Goal: Transaction & Acquisition: Purchase product/service

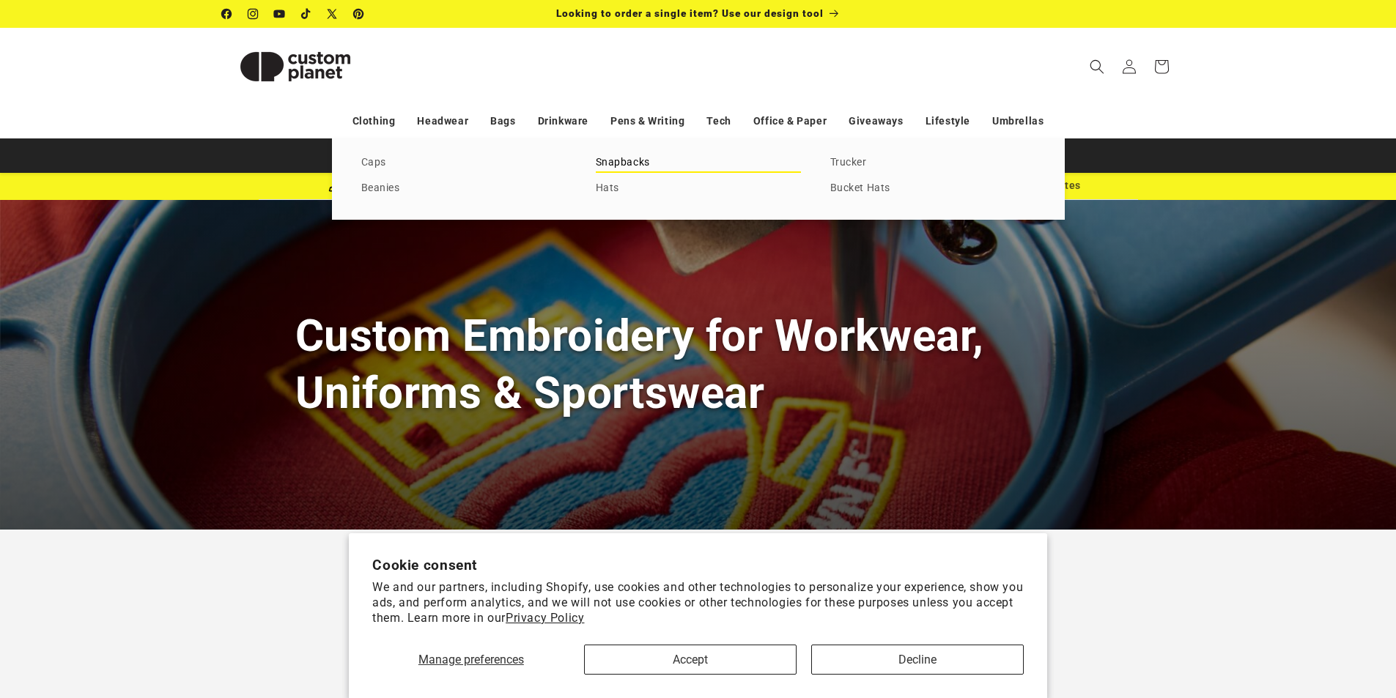
click at [616, 160] on link "Snapbacks" at bounding box center [698, 163] width 205 height 20
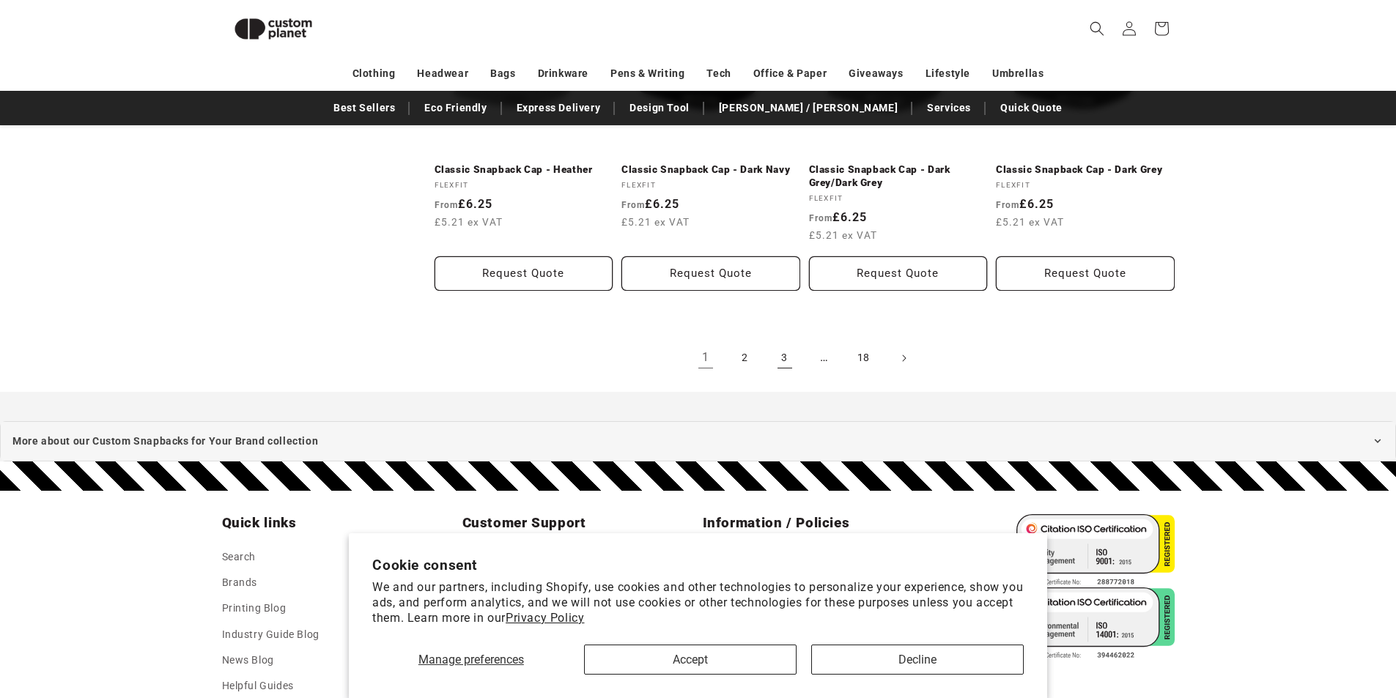
scroll to position [1666, 0]
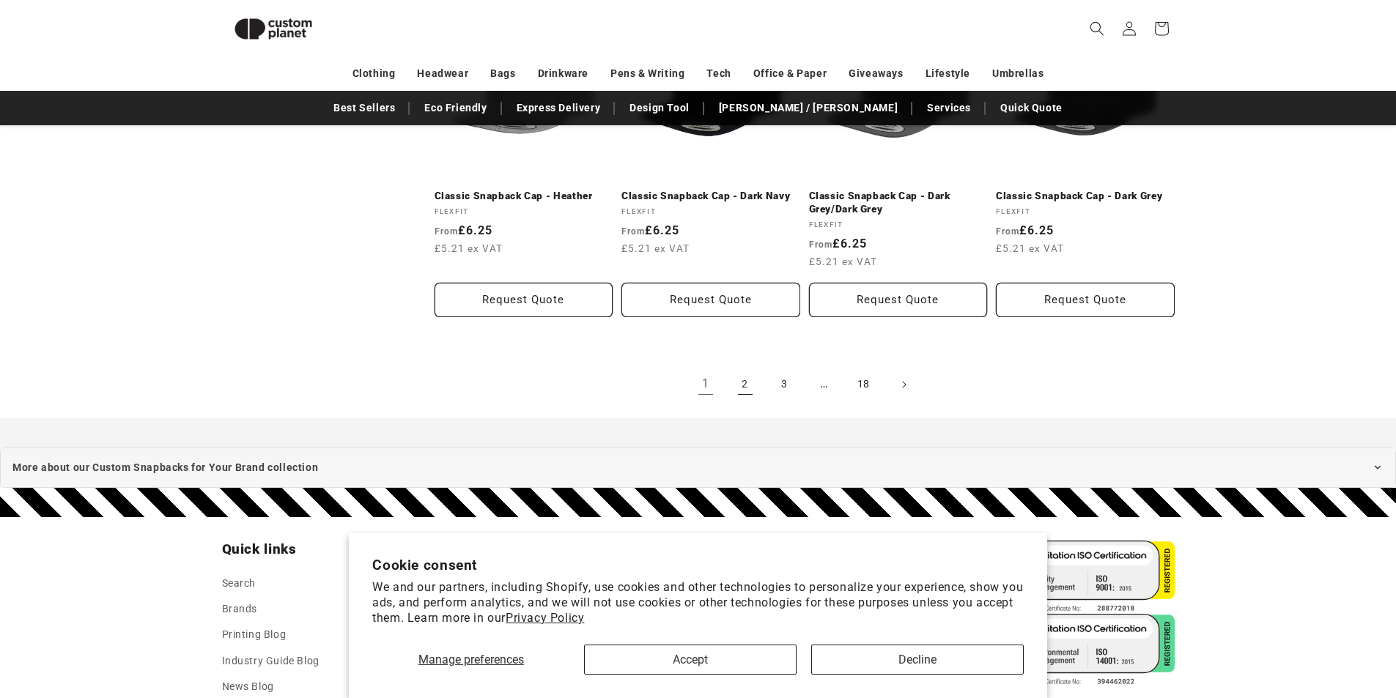
click at [752, 388] on link "2" at bounding box center [745, 385] width 32 height 32
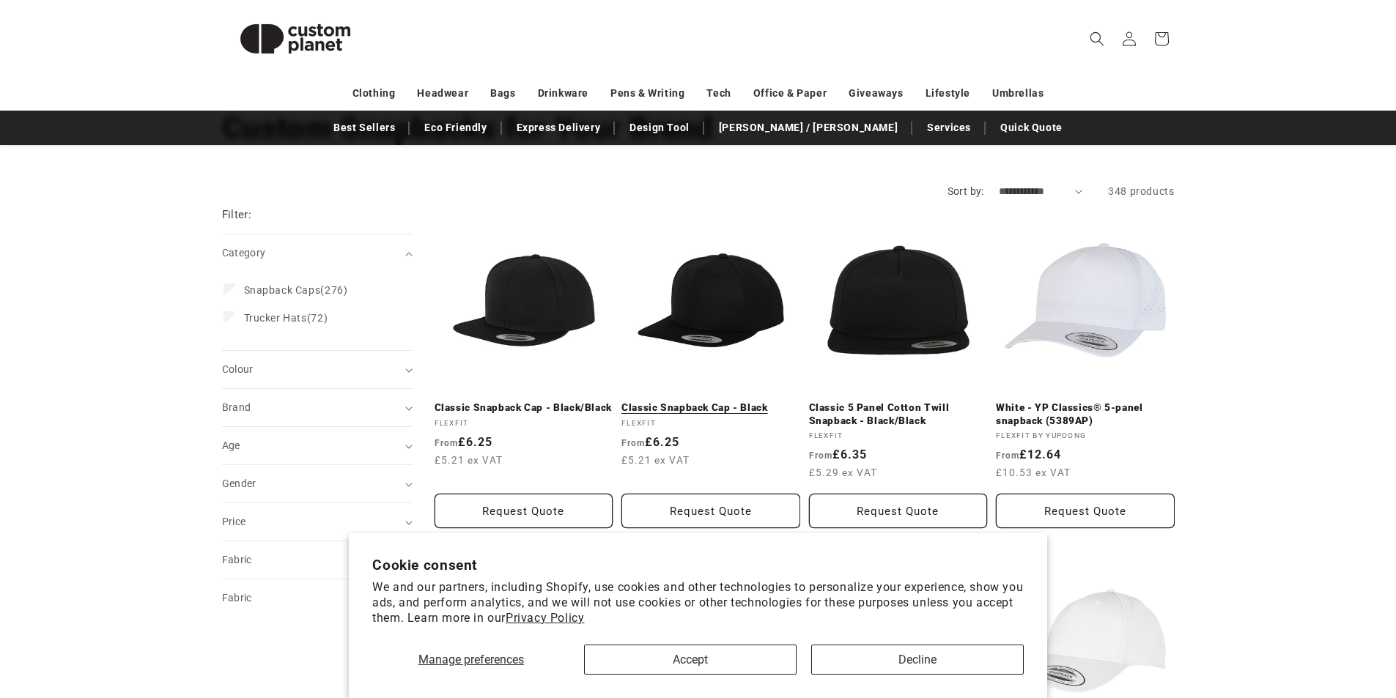
scroll to position [147, 0]
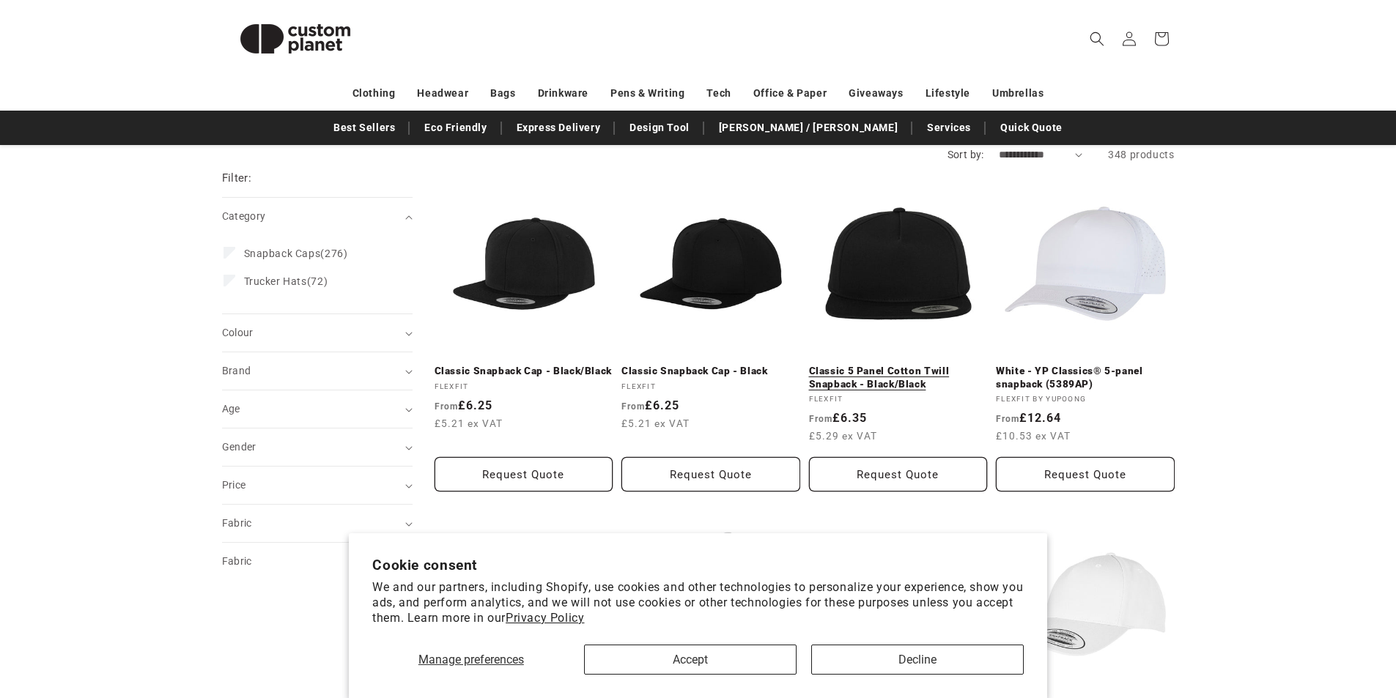
click at [865, 382] on link "Classic 5 Panel Cotton Twill Snapback - Black/Black" at bounding box center [898, 378] width 179 height 26
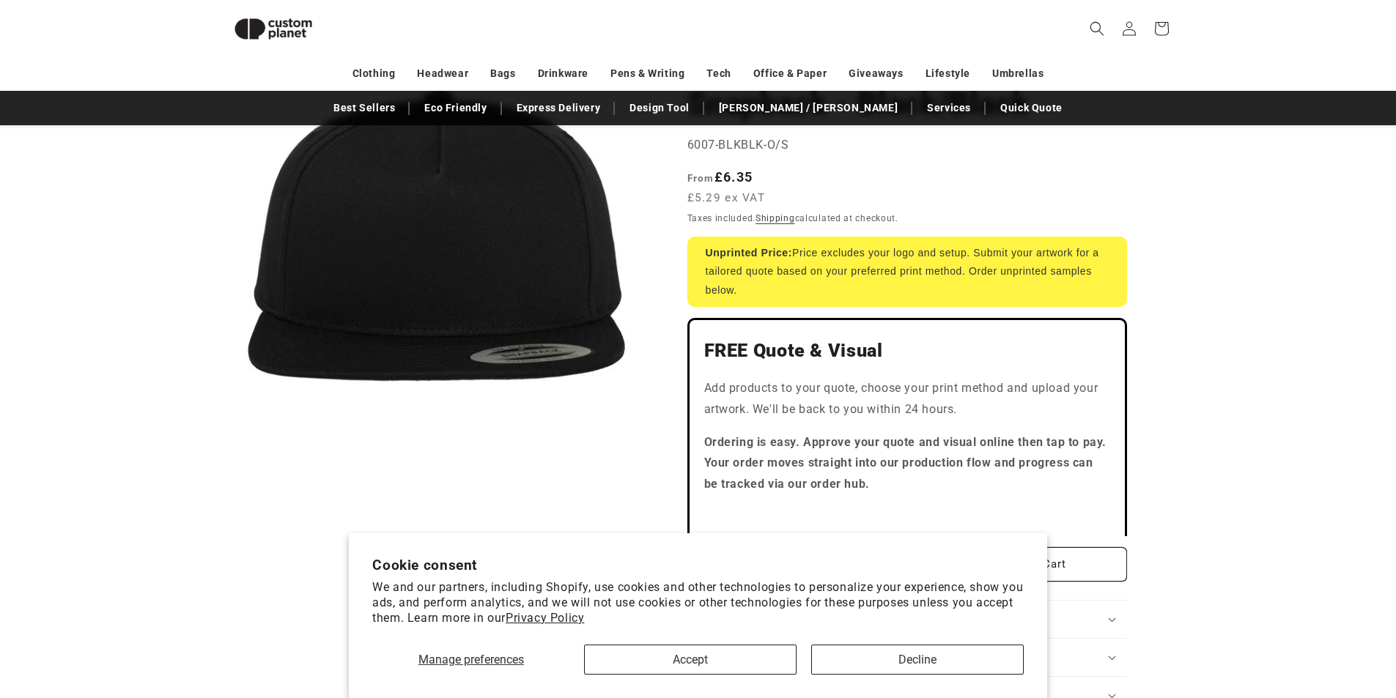
scroll to position [201, 0]
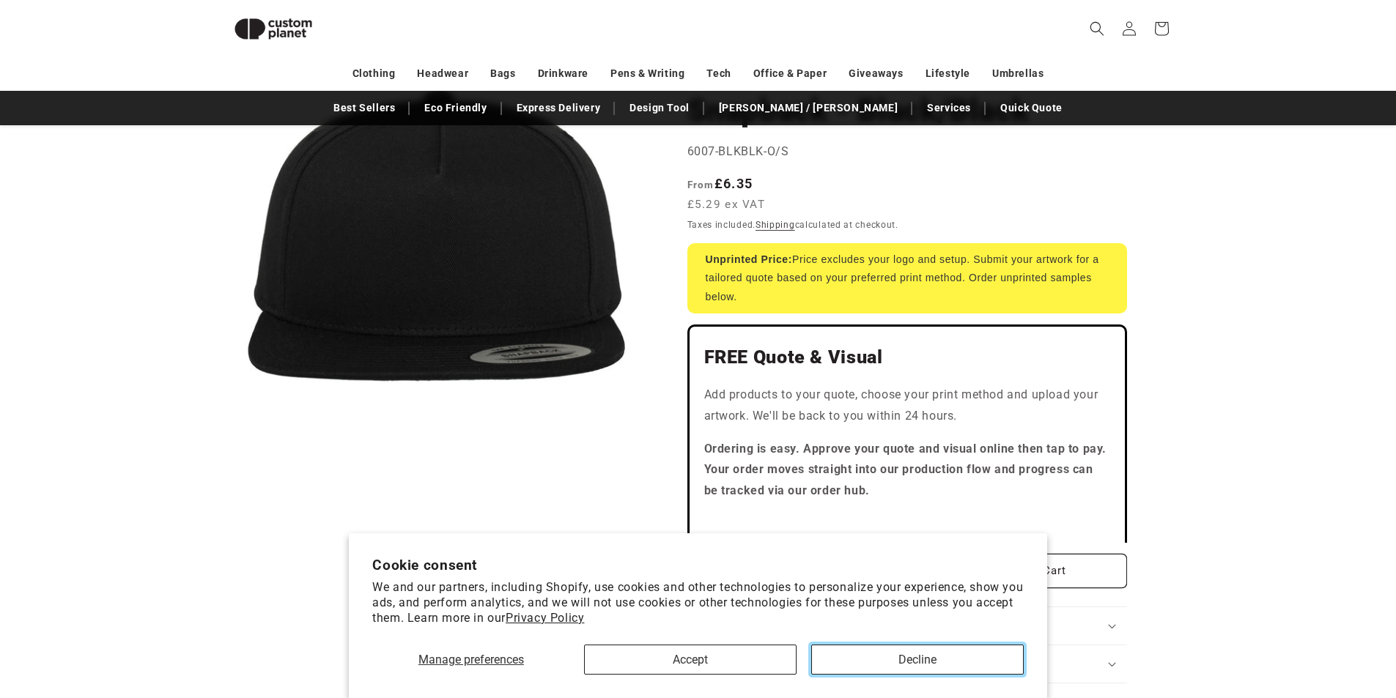
click at [939, 661] on button "Decline" at bounding box center [917, 660] width 212 height 30
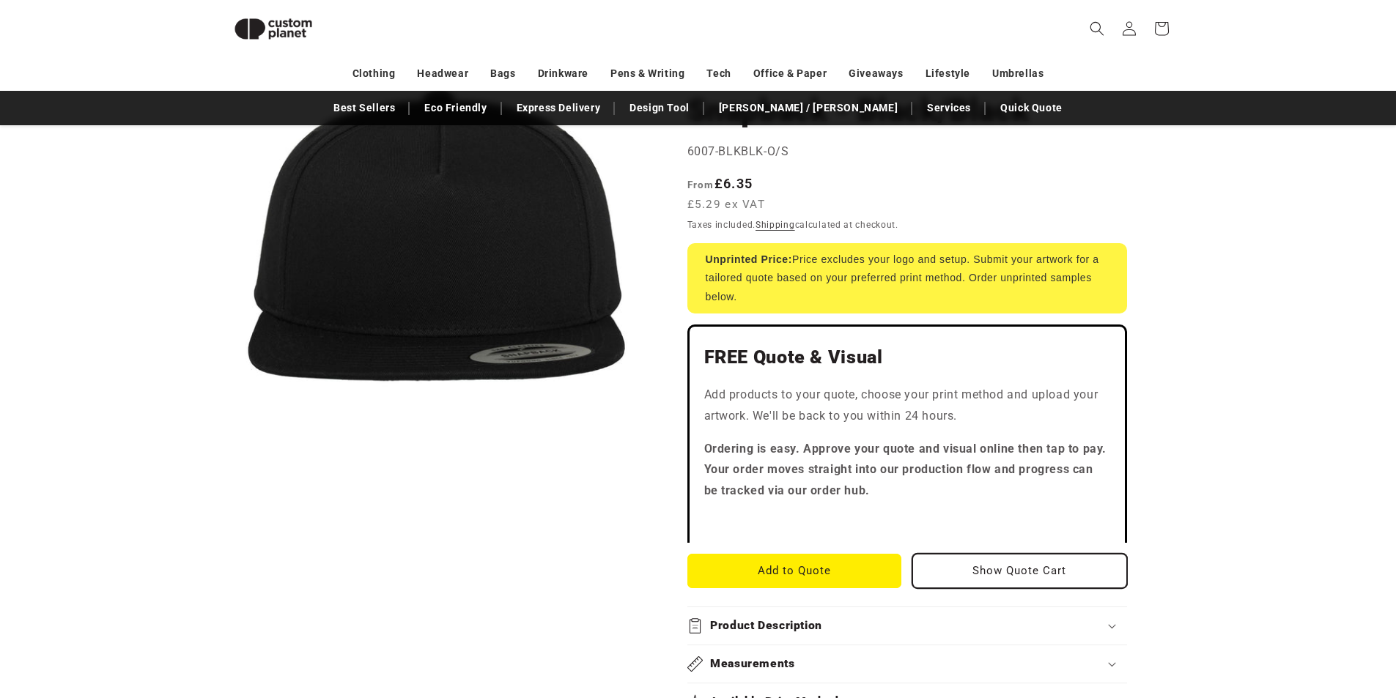
click at [1010, 574] on button "Show Quote Cart" at bounding box center [1019, 571] width 215 height 34
